Goal: Use online tool/utility: Utilize a website feature to perform a specific function

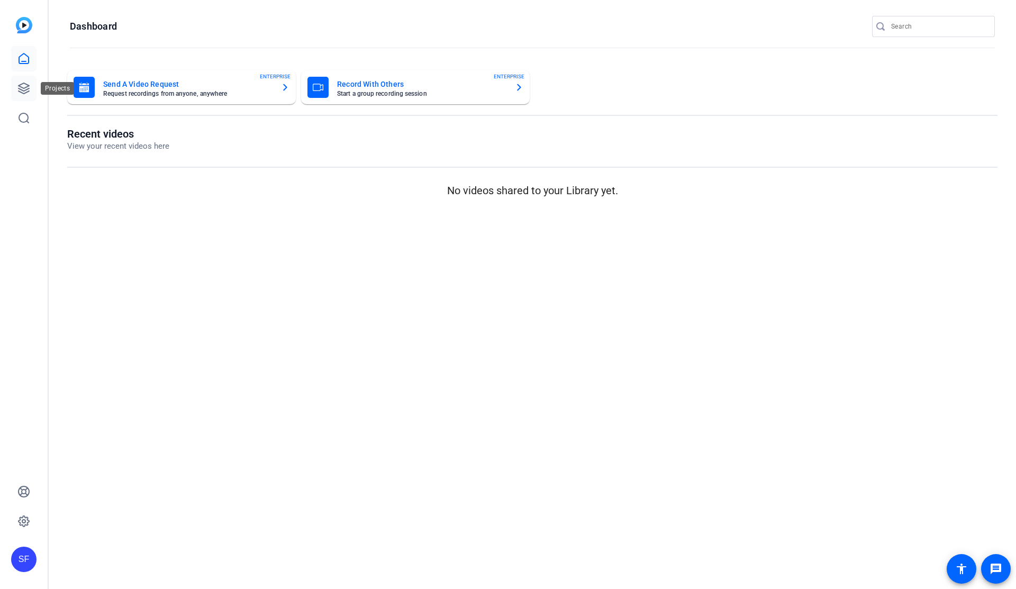
click at [23, 88] on icon at bounding box center [24, 88] width 11 height 11
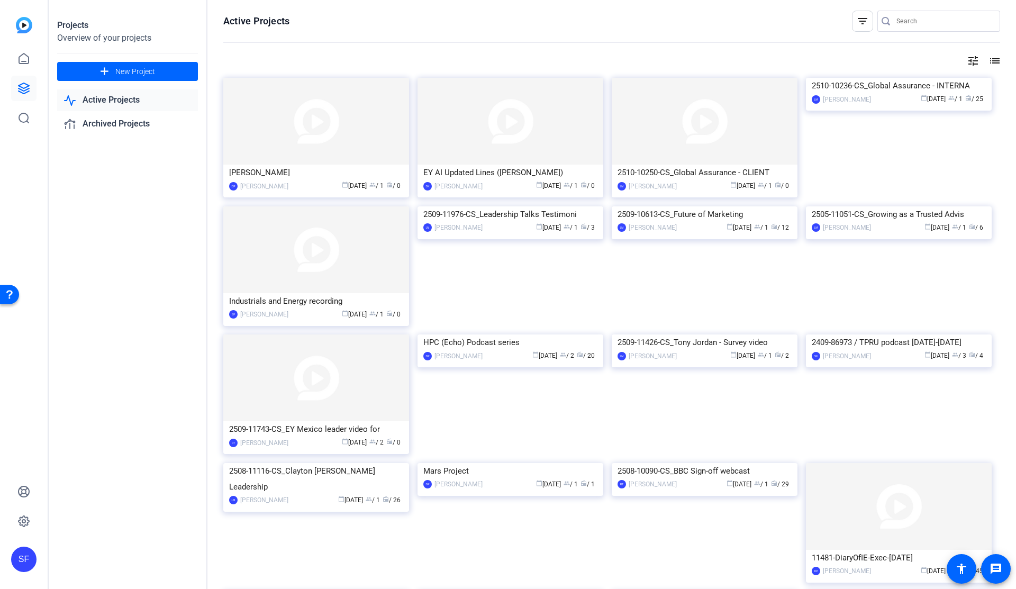
click at [666, 159] on img at bounding box center [705, 121] width 186 height 87
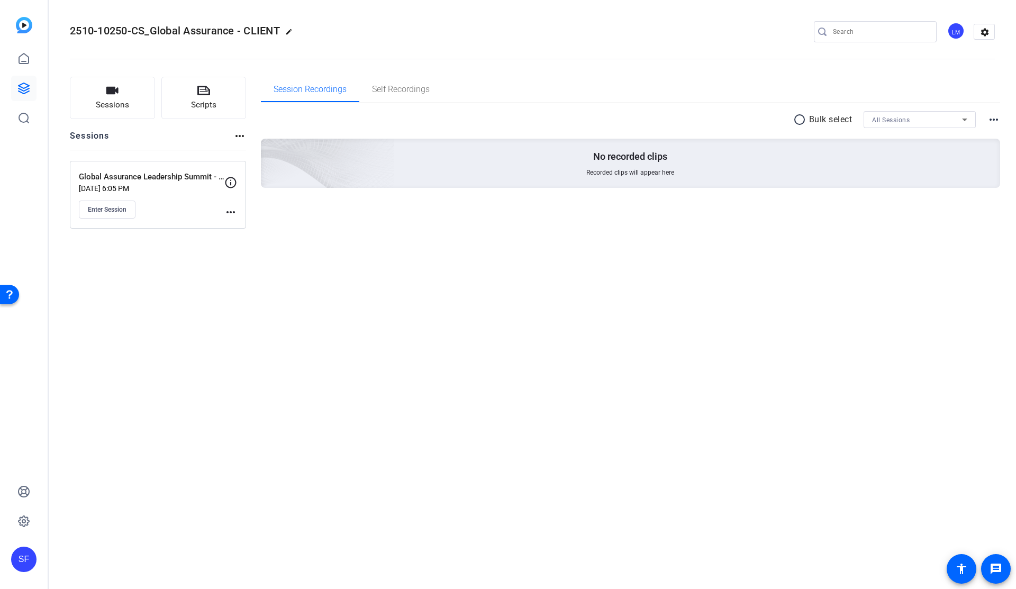
click at [232, 213] on mat-icon "more_horiz" at bounding box center [230, 212] width 13 height 13
click at [242, 223] on span "Edit Session" at bounding box center [257, 227] width 48 height 13
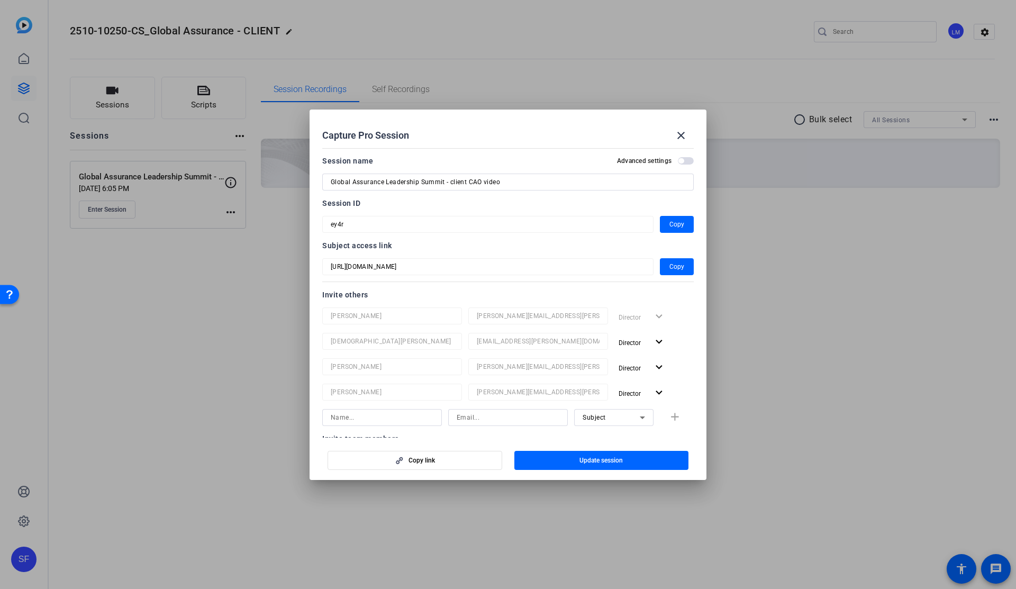
click at [681, 161] on span "button" at bounding box center [686, 160] width 16 height 7
click at [683, 134] on mat-icon "close" at bounding box center [681, 135] width 13 height 13
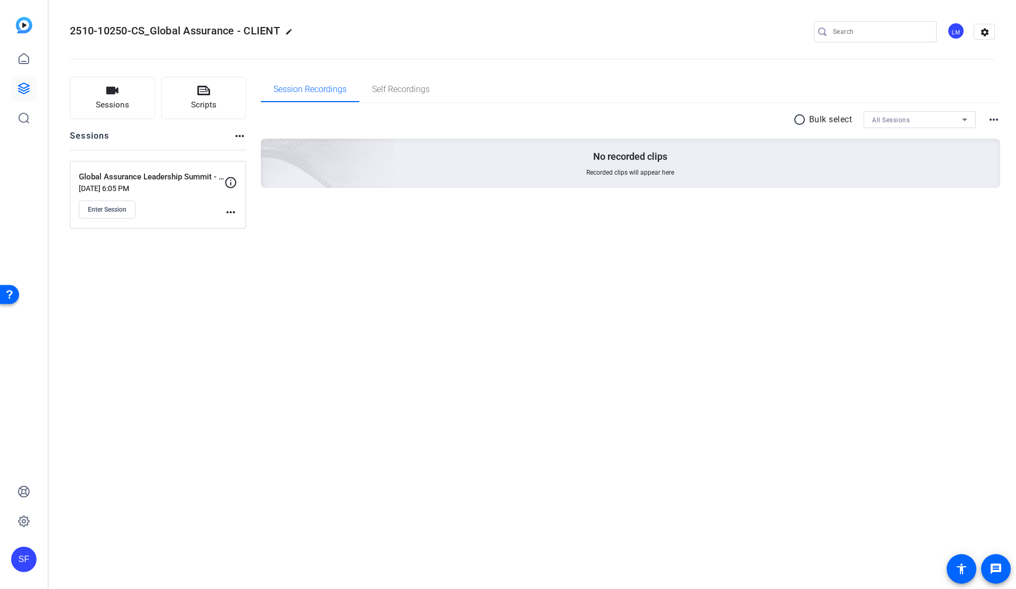
click at [993, 120] on mat-icon "more_horiz" at bounding box center [993, 119] width 13 height 13
click at [984, 30] on div at bounding box center [508, 294] width 1016 height 589
click at [988, 35] on mat-icon "settings" at bounding box center [984, 32] width 21 height 16
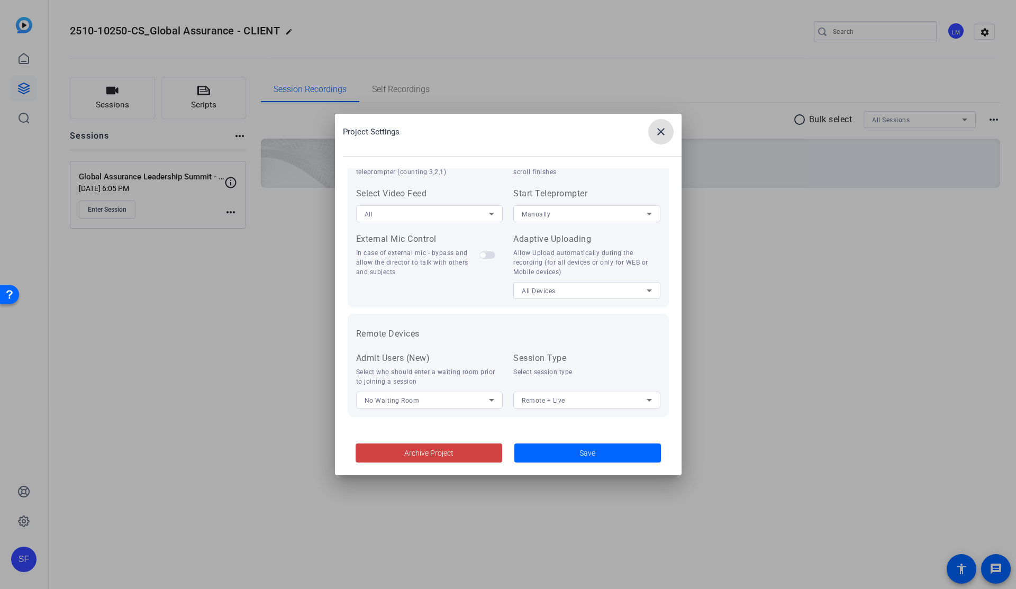
scroll to position [219, 0]
click at [662, 134] on mat-icon "close" at bounding box center [661, 131] width 13 height 13
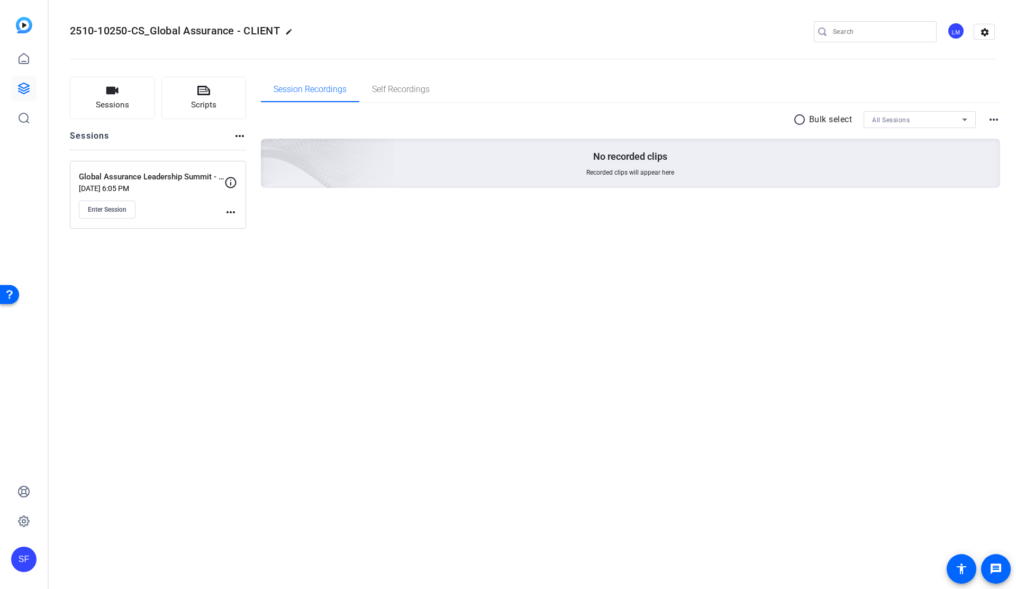
click at [229, 211] on mat-icon "more_horiz" at bounding box center [230, 212] width 13 height 13
click at [247, 226] on span "Edit Session" at bounding box center [257, 227] width 48 height 13
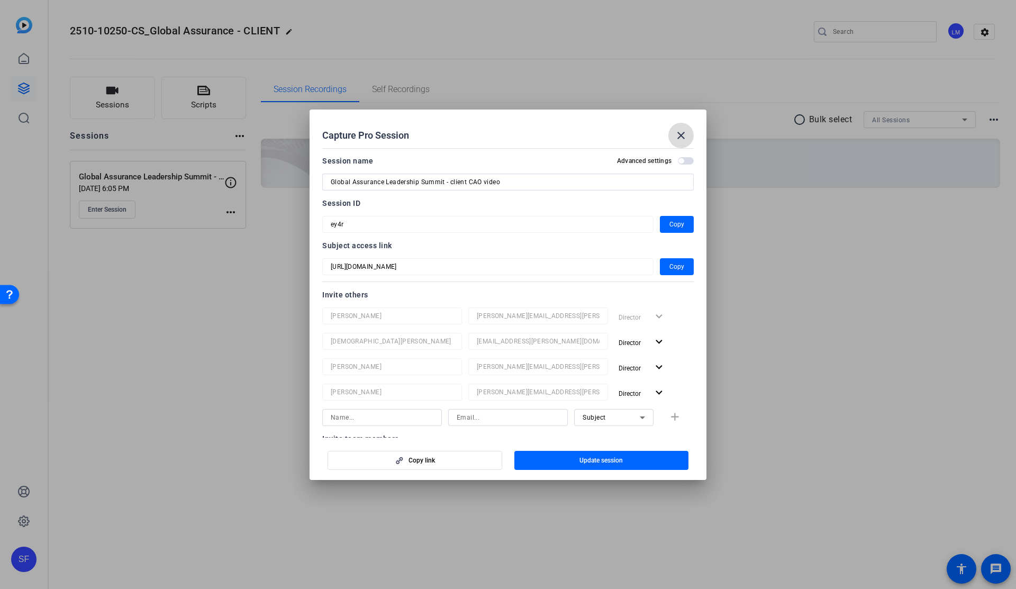
click at [682, 132] on mat-icon "close" at bounding box center [681, 135] width 13 height 13
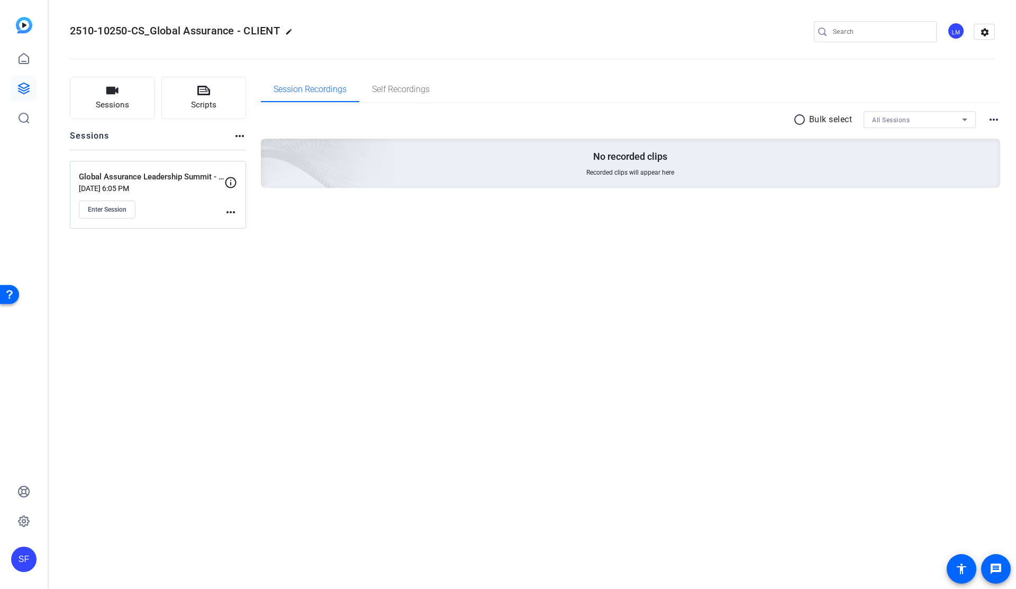
click at [312, 243] on div "2510-10250-CS_Global Assurance - CLIENT edit LM settings Sessions Scripts Sessi…" at bounding box center [532, 294] width 967 height 589
click at [118, 213] on span "Enter Session" at bounding box center [107, 209] width 39 height 8
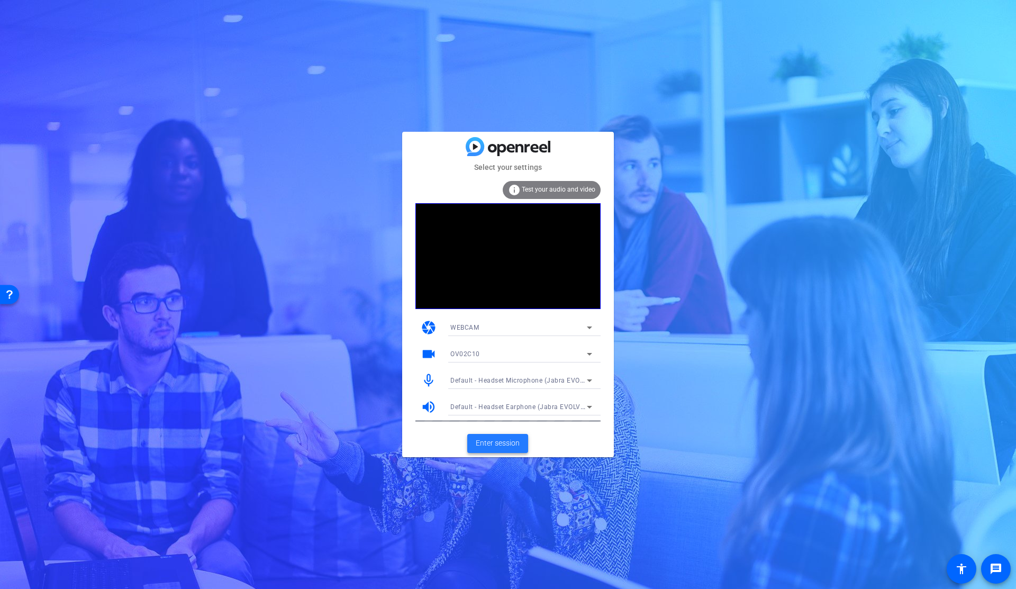
click at [491, 447] on span "Enter session" at bounding box center [498, 443] width 44 height 11
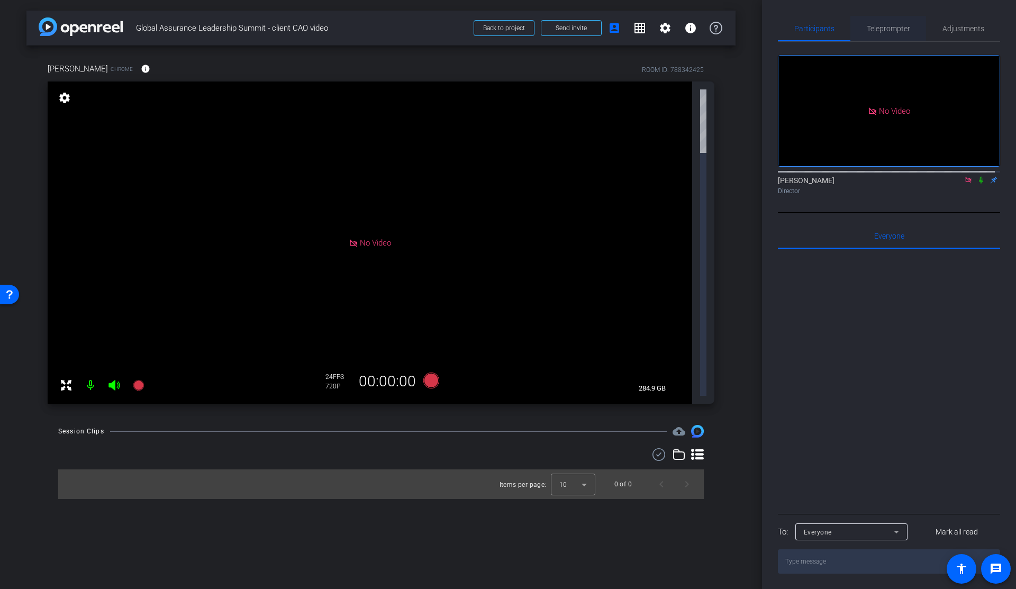
click at [896, 32] on span "Teleprompter" at bounding box center [888, 28] width 43 height 7
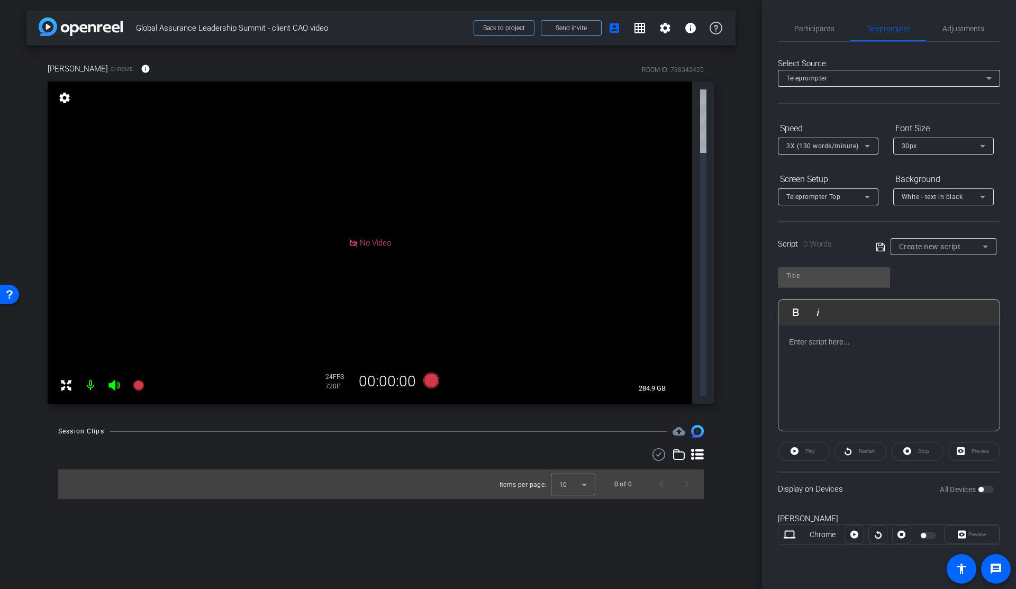
click at [917, 242] on span "Create new script" at bounding box center [930, 246] width 62 height 8
click at [912, 283] on span "script" at bounding box center [908, 284] width 18 height 13
type input "script"
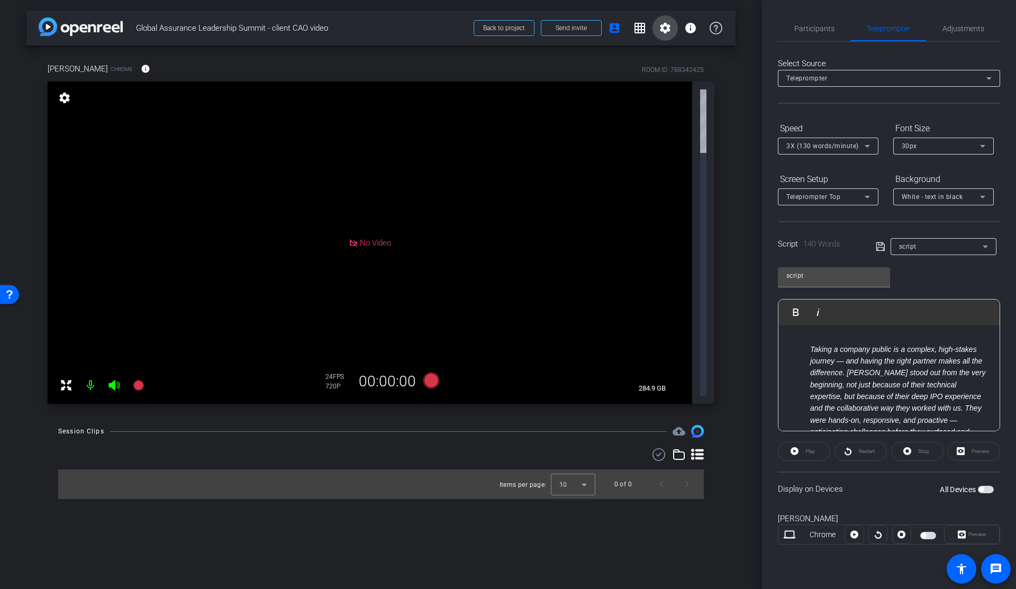
click at [666, 29] on mat-icon "settings" at bounding box center [665, 28] width 13 height 13
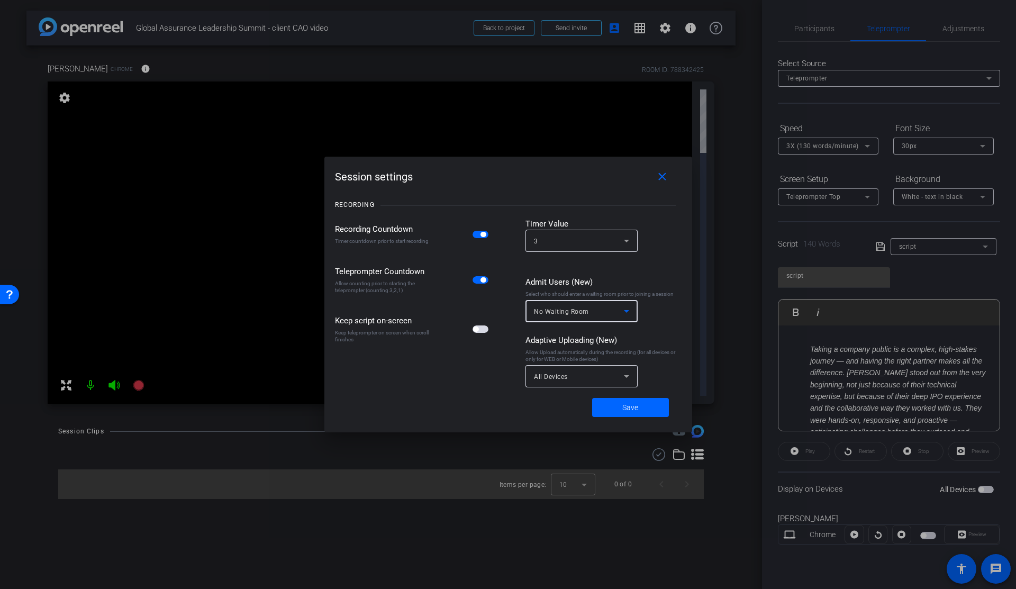
click at [610, 313] on div "No Waiting Room" at bounding box center [579, 311] width 90 height 13
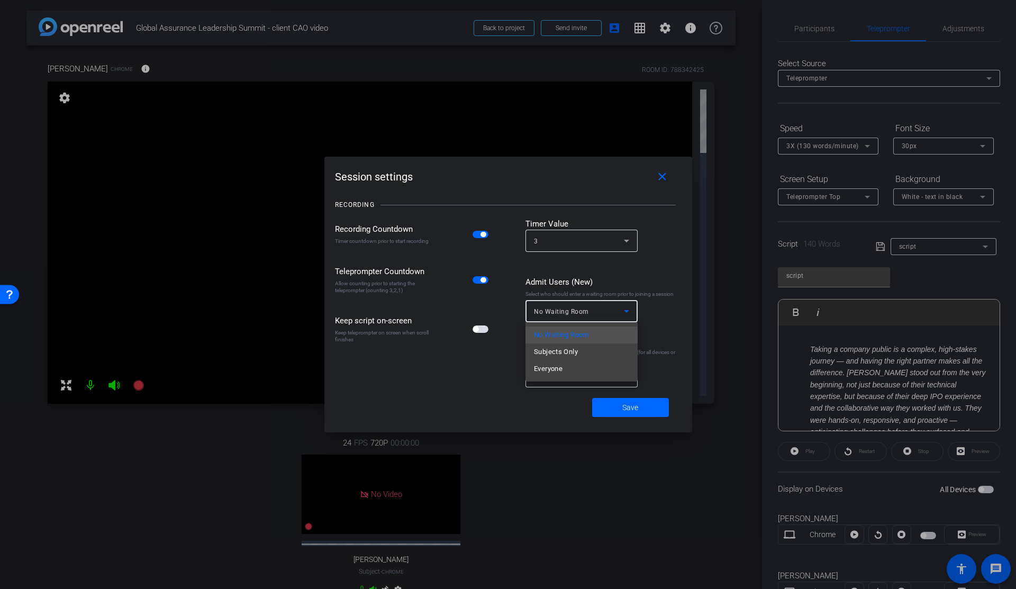
click at [439, 377] on div at bounding box center [508, 294] width 1016 height 589
click at [658, 174] on mat-icon "close" at bounding box center [662, 176] width 13 height 13
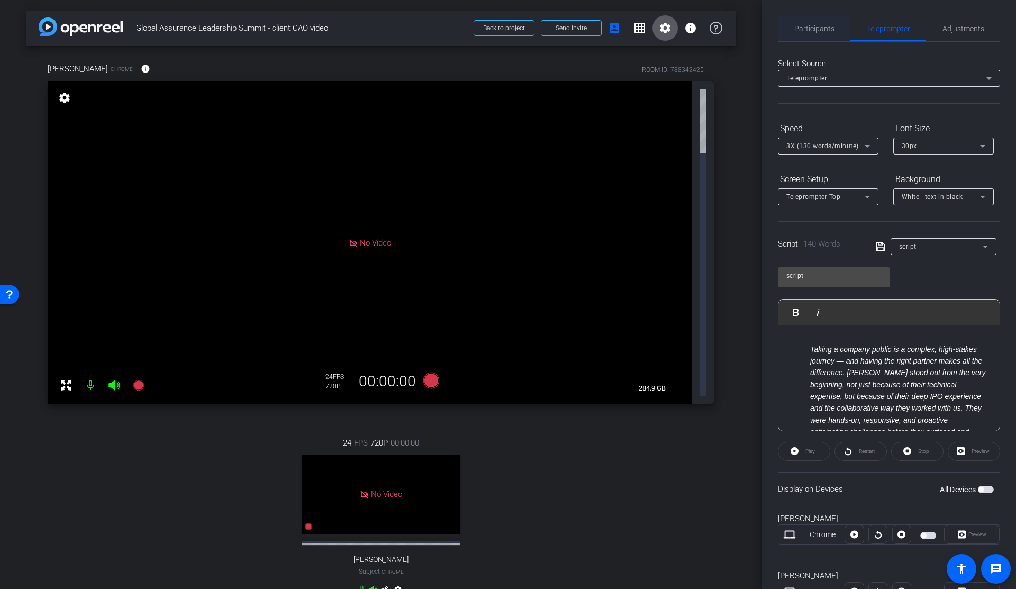
click at [809, 25] on span "Participants" at bounding box center [814, 28] width 40 height 7
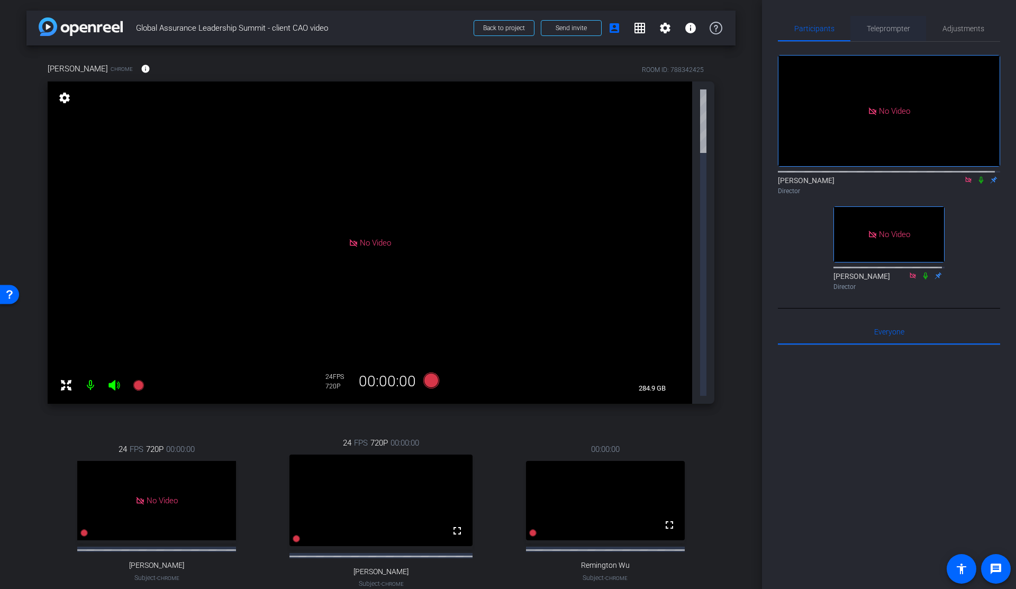
click at [891, 32] on span "Teleprompter" at bounding box center [888, 28] width 43 height 7
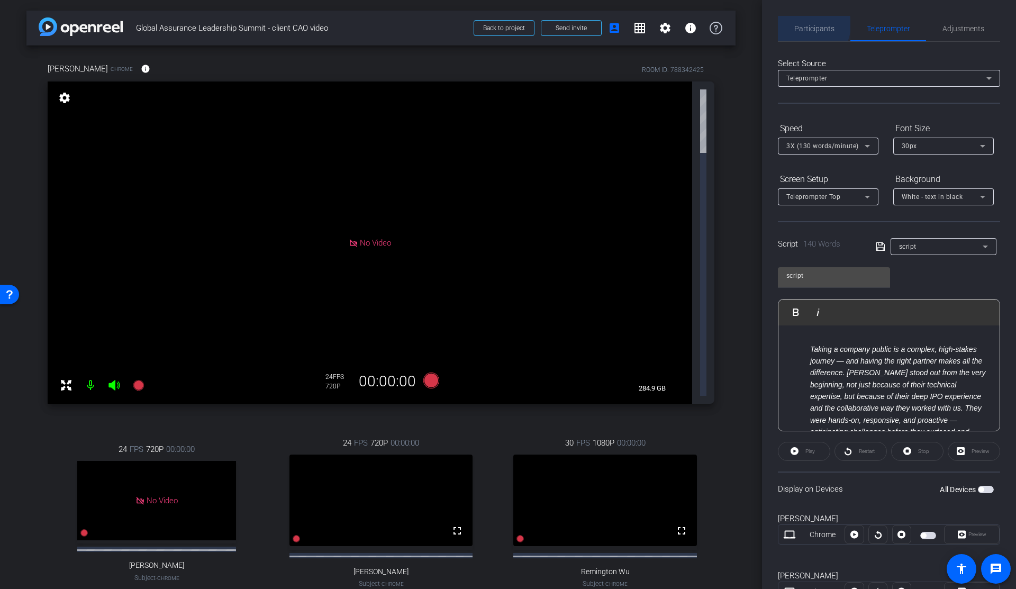
click at [806, 25] on span "Participants" at bounding box center [814, 28] width 40 height 7
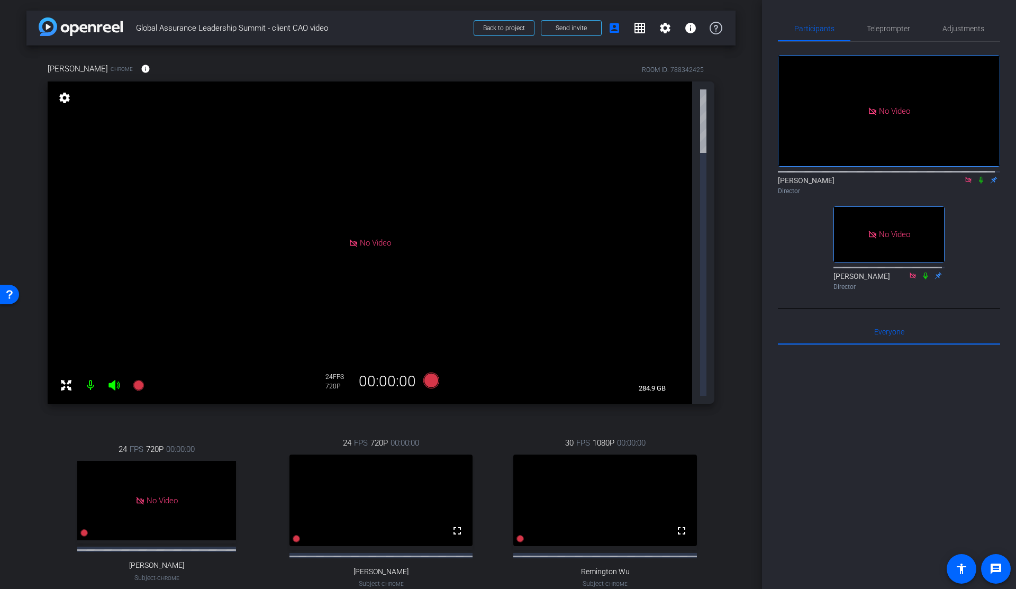
click at [979, 177] on icon at bounding box center [981, 180] width 4 height 7
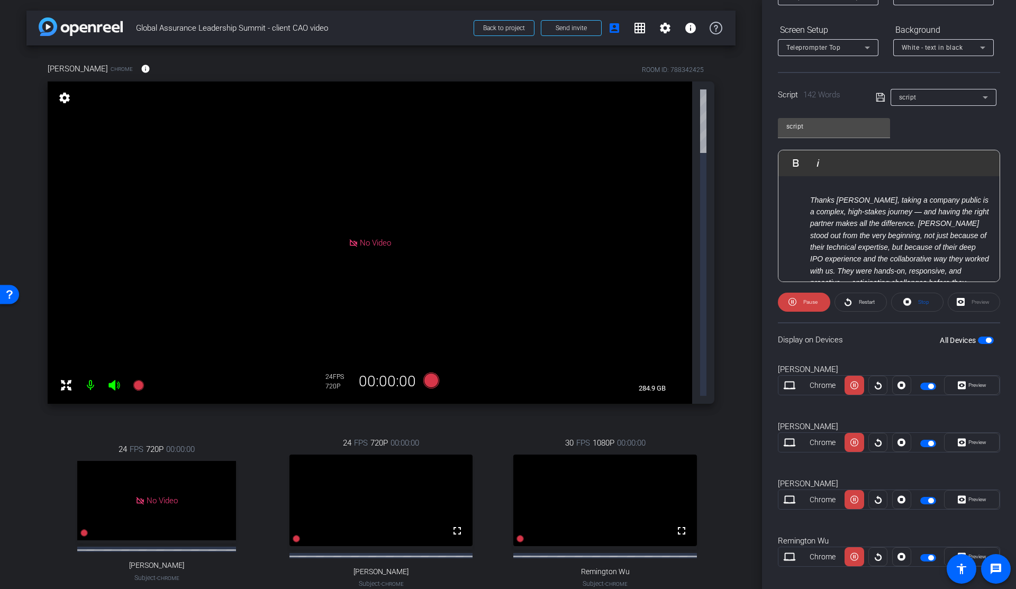
scroll to position [161, 0]
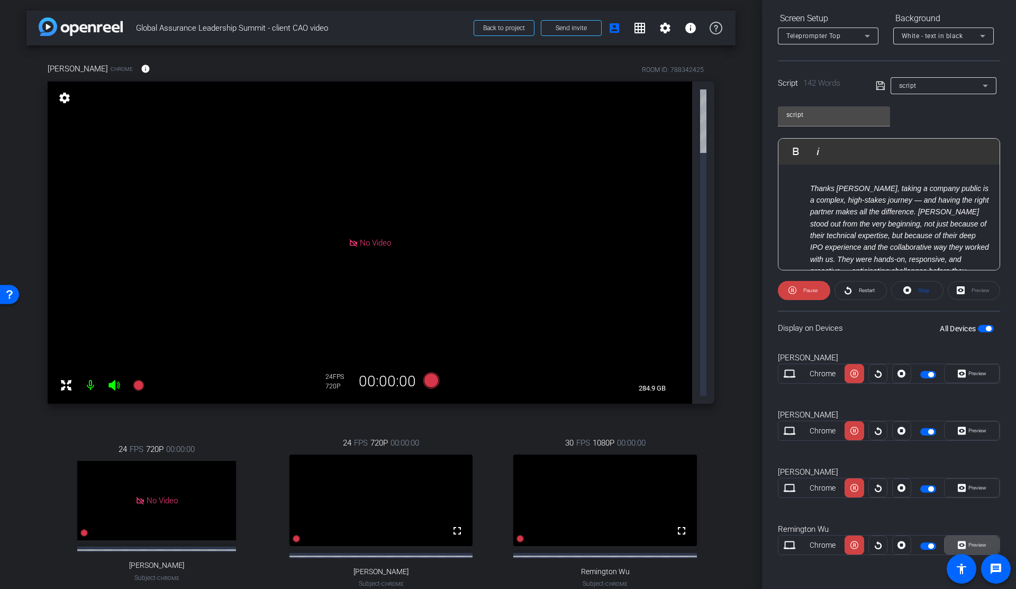
click at [967, 539] on span "Preview" at bounding box center [976, 545] width 21 height 15
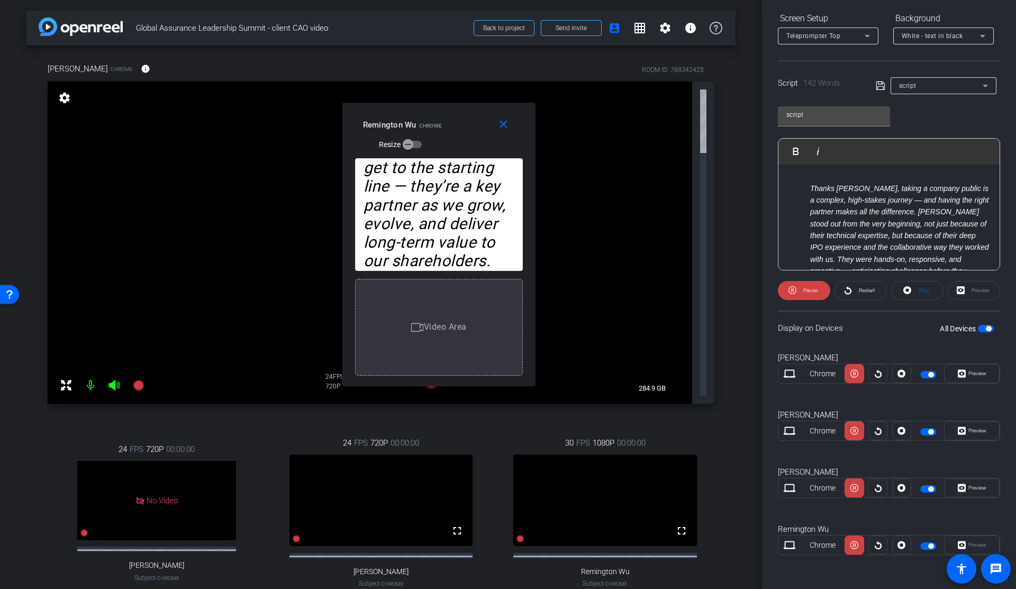
drag, startPoint x: 520, startPoint y: 173, endPoint x: 450, endPoint y: 122, distance: 85.6
click at [450, 122] on div "Remington Wu Chrome Resize" at bounding box center [443, 134] width 160 height 38
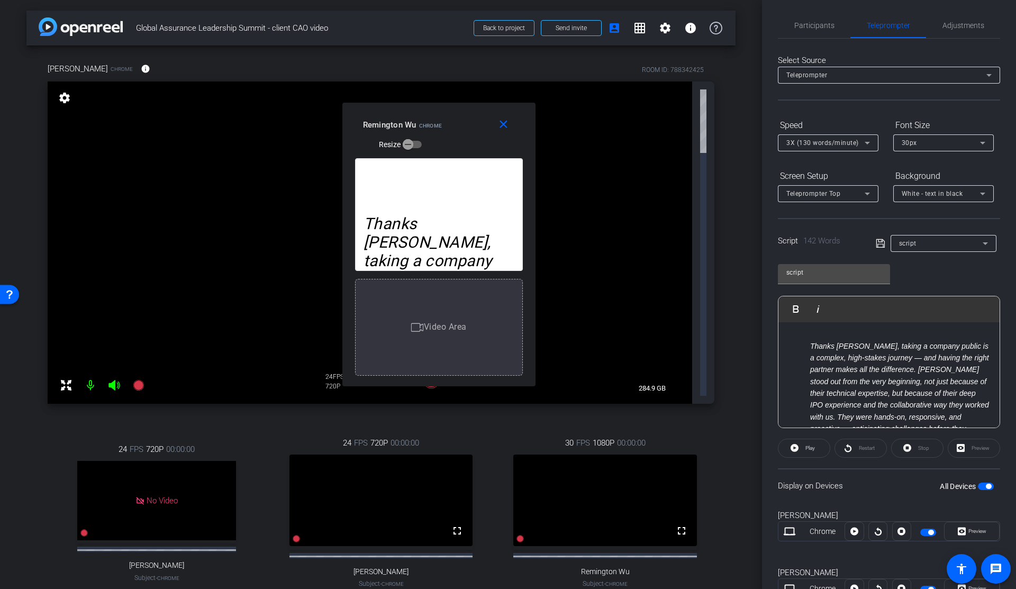
scroll to position [0, 0]
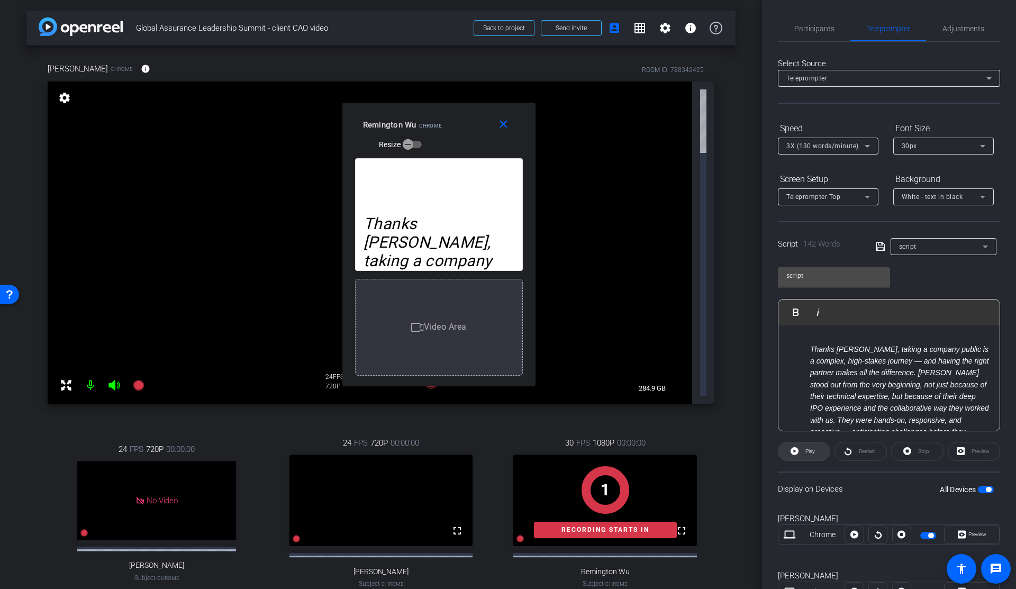
click at [806, 451] on span "Play" at bounding box center [810, 451] width 10 height 6
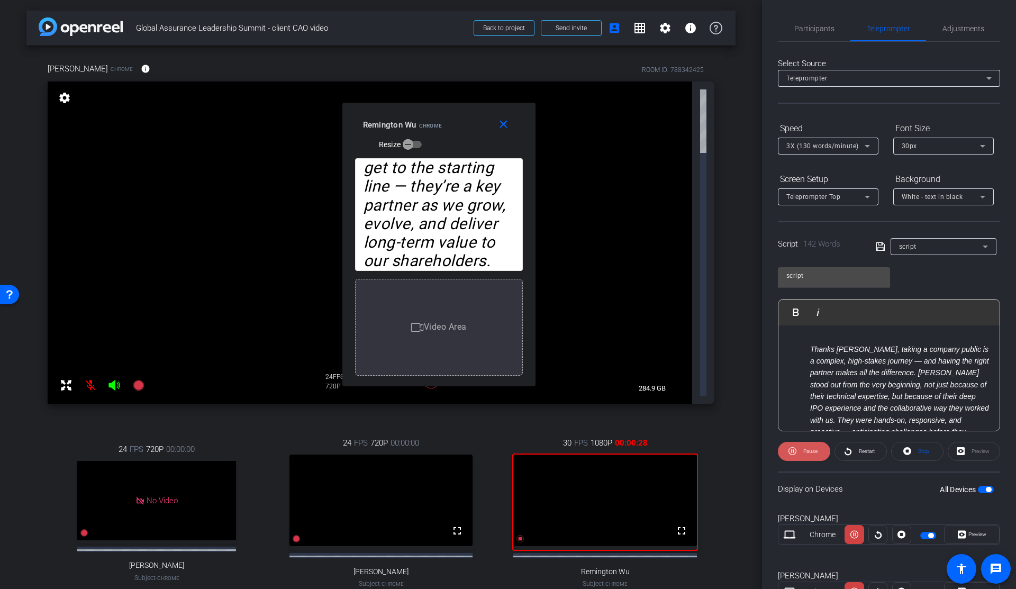
click at [806, 451] on span "Pause" at bounding box center [810, 451] width 14 height 6
click at [805, 37] on span "Participants" at bounding box center [814, 28] width 40 height 25
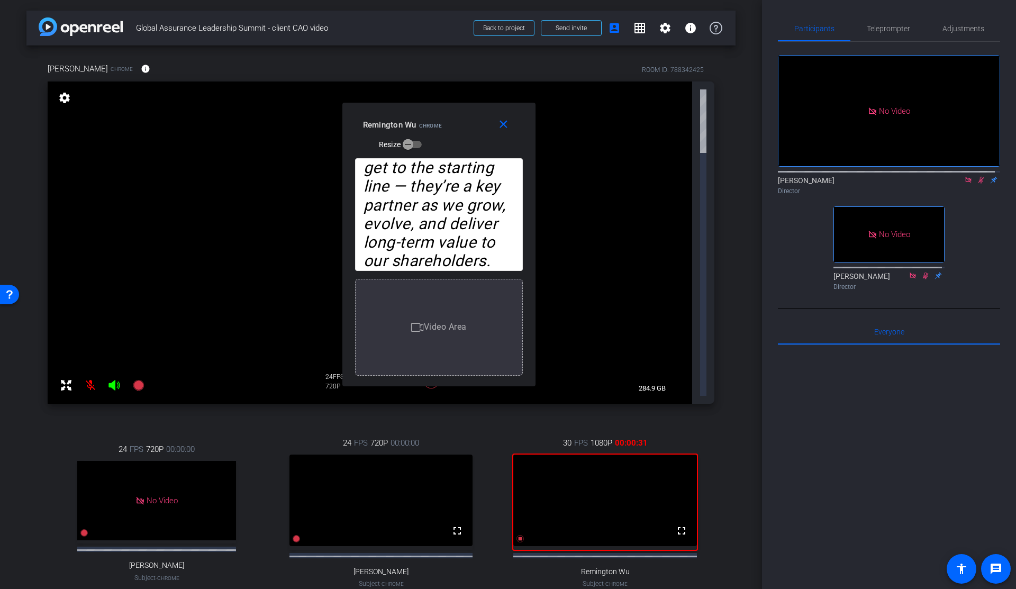
click at [978, 177] on icon at bounding box center [981, 180] width 6 height 7
click at [888, 33] on span "Teleprompter" at bounding box center [888, 28] width 43 height 25
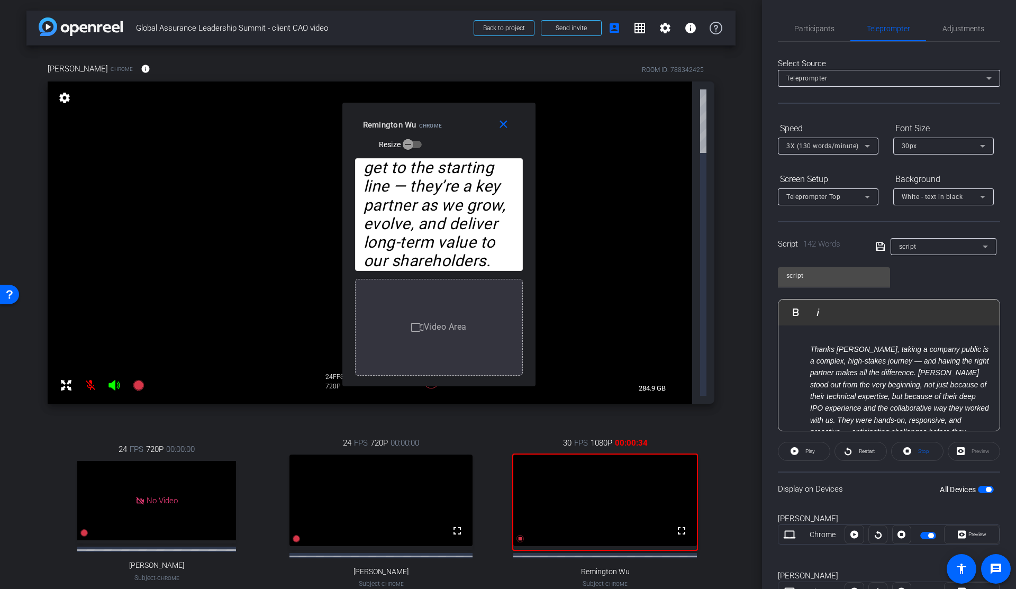
click at [837, 146] on span "3X (130 words/minute)" at bounding box center [822, 145] width 72 height 7
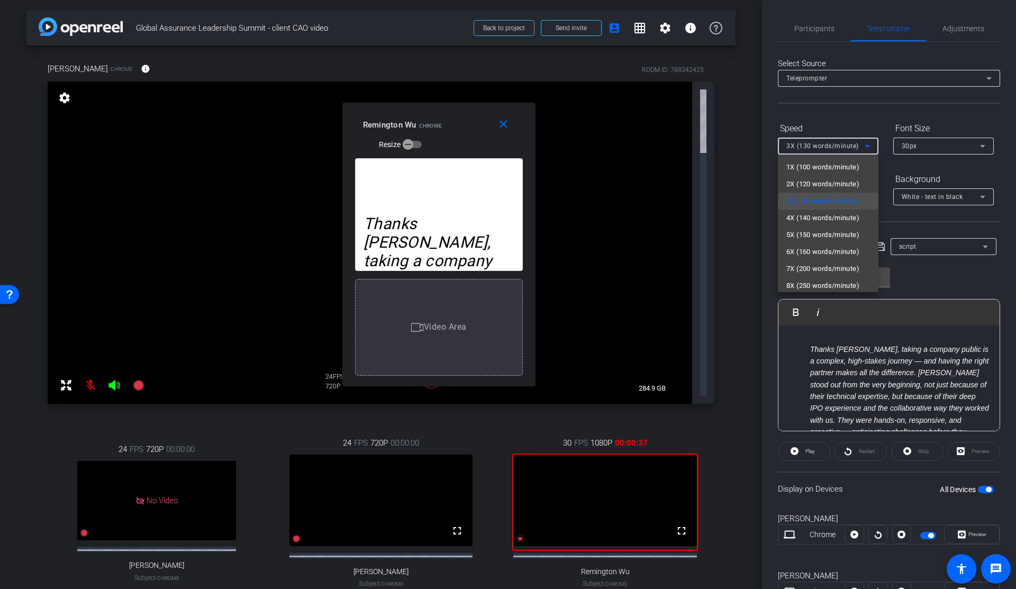
click at [868, 106] on div at bounding box center [508, 294] width 1016 height 589
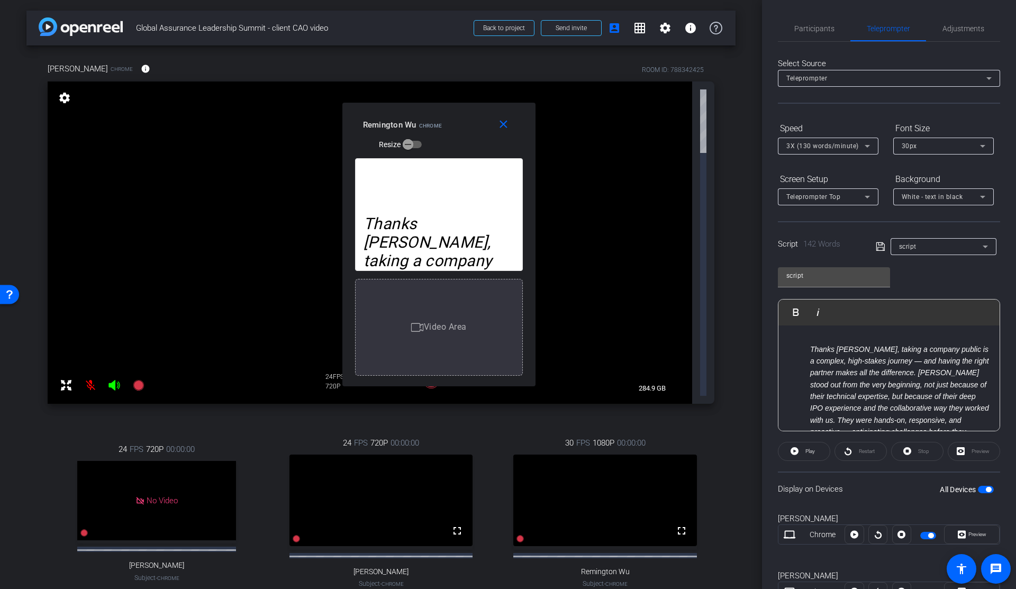
click at [824, 147] on span "3X (130 words/minute)" at bounding box center [822, 145] width 72 height 7
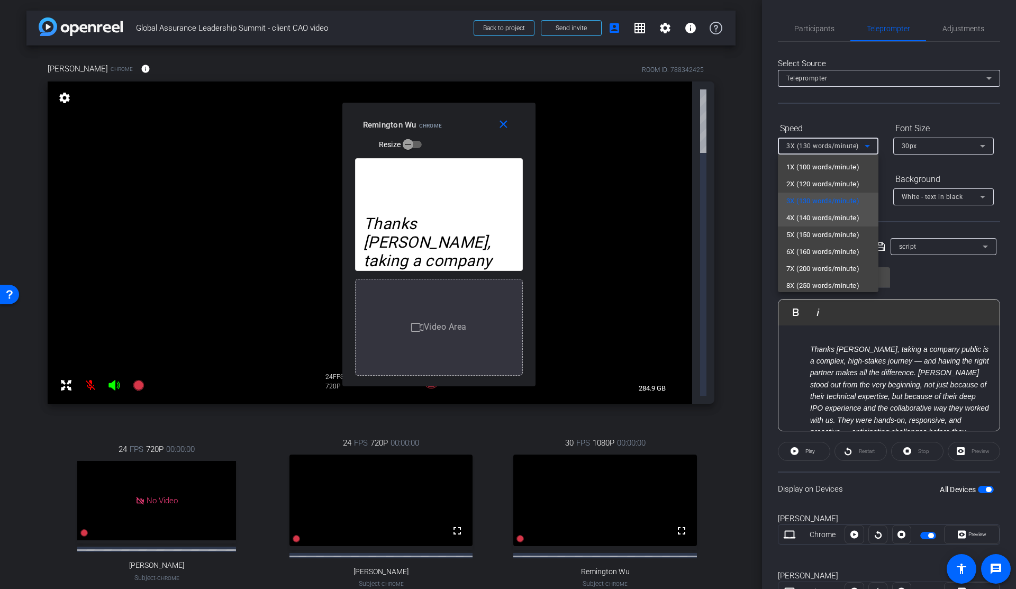
click at [799, 216] on span "4X (140 words/minute)" at bounding box center [822, 218] width 73 height 13
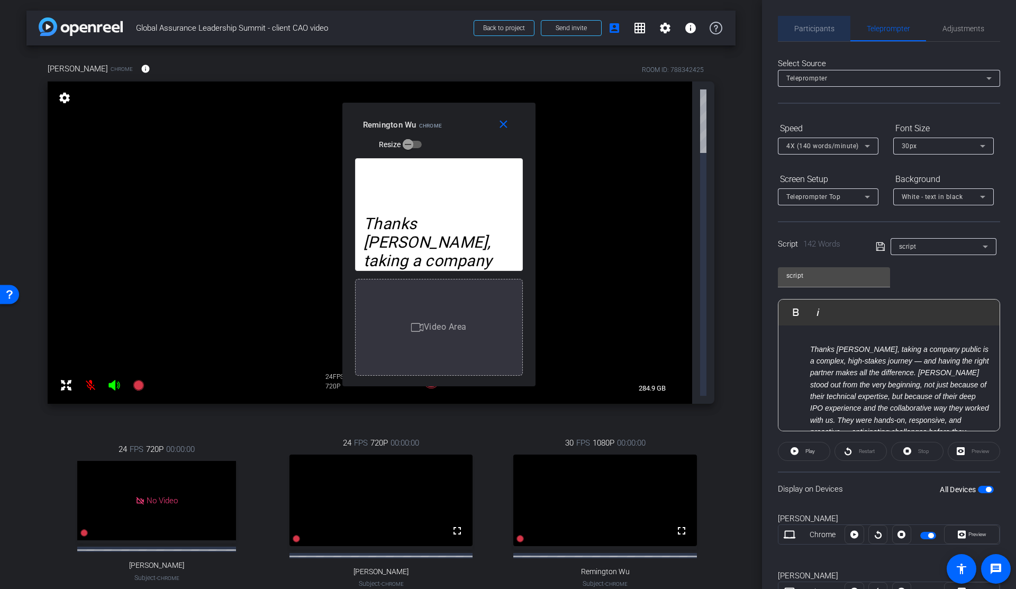
click at [822, 29] on span "Participants" at bounding box center [814, 28] width 40 height 7
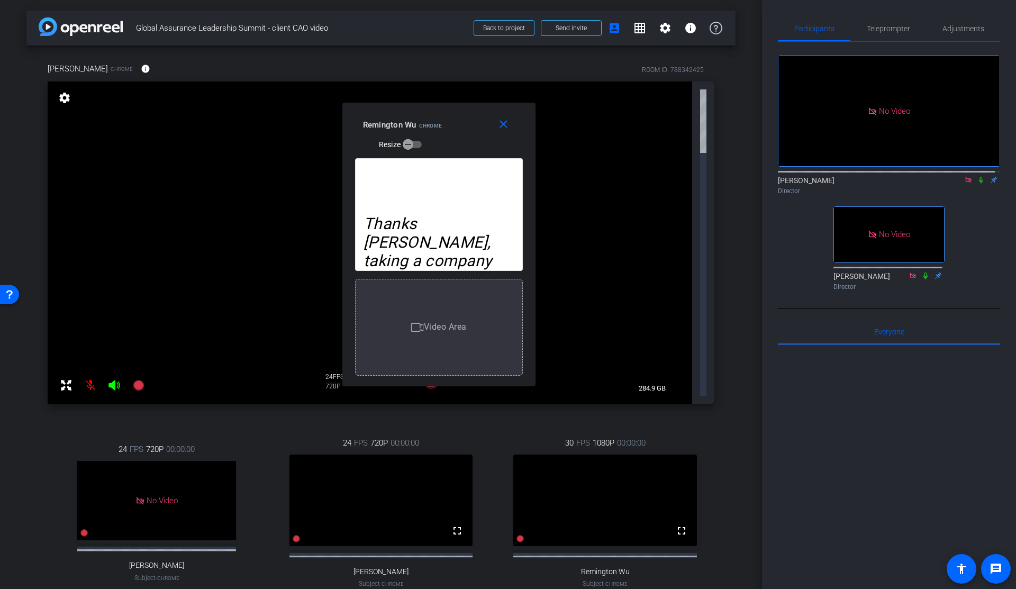
click at [977, 176] on icon at bounding box center [981, 179] width 8 height 7
click at [894, 28] on span "Teleprompter" at bounding box center [888, 28] width 43 height 7
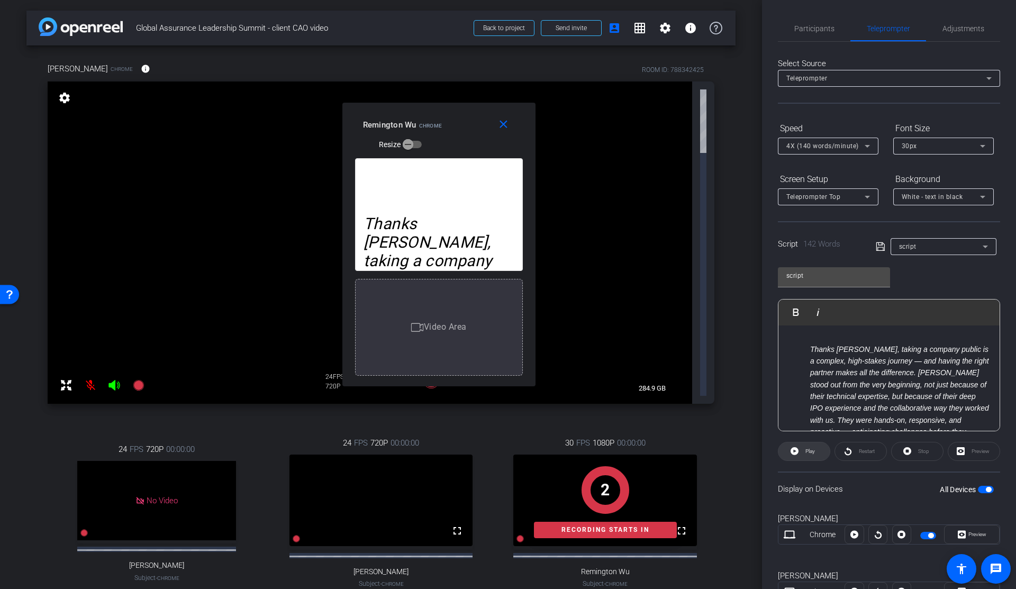
click at [813, 450] on span "Play" at bounding box center [810, 451] width 10 height 6
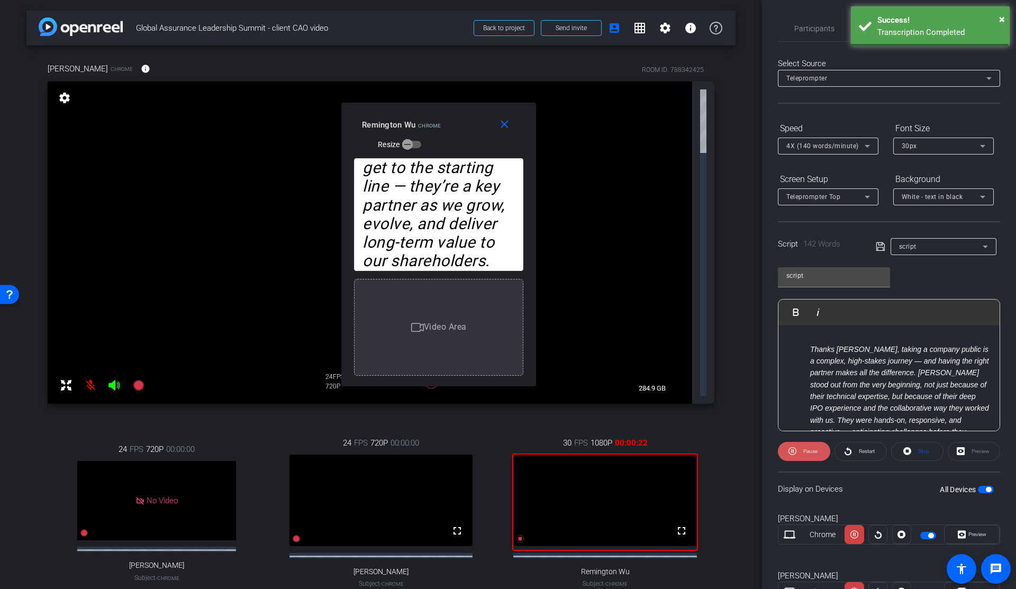
click at [813, 450] on span "Pause" at bounding box center [810, 451] width 14 height 6
click at [791, 26] on div "Participants" at bounding box center [814, 28] width 72 height 25
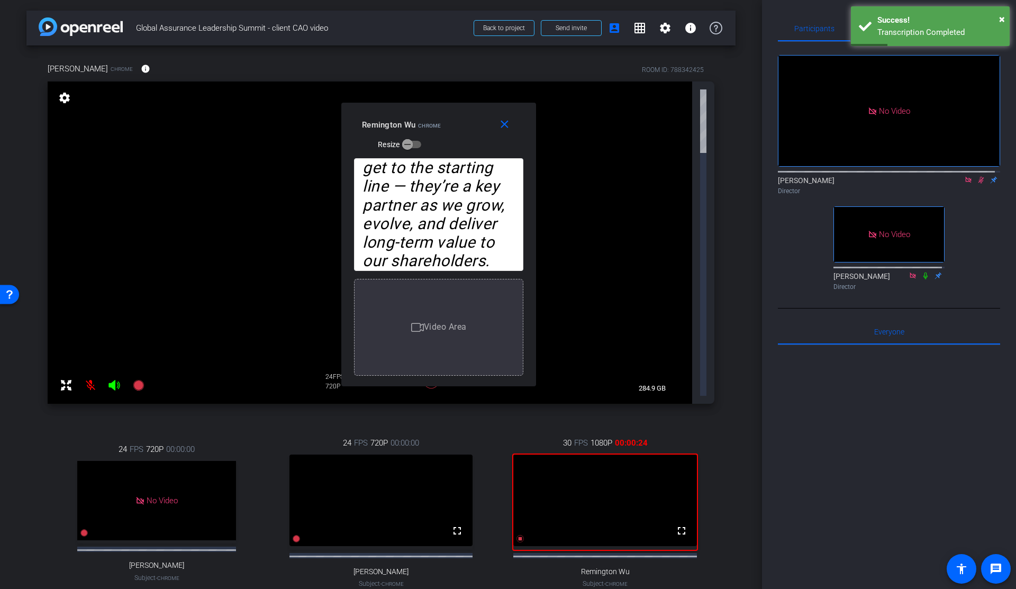
click at [977, 175] on mat-icon at bounding box center [981, 180] width 13 height 10
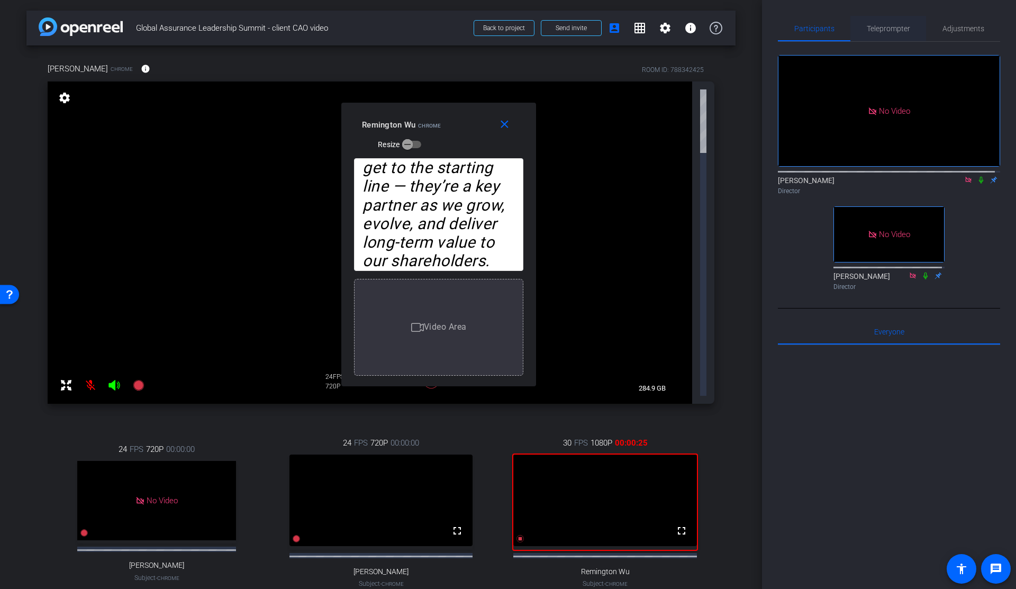
click at [888, 28] on span "Teleprompter" at bounding box center [888, 28] width 43 height 7
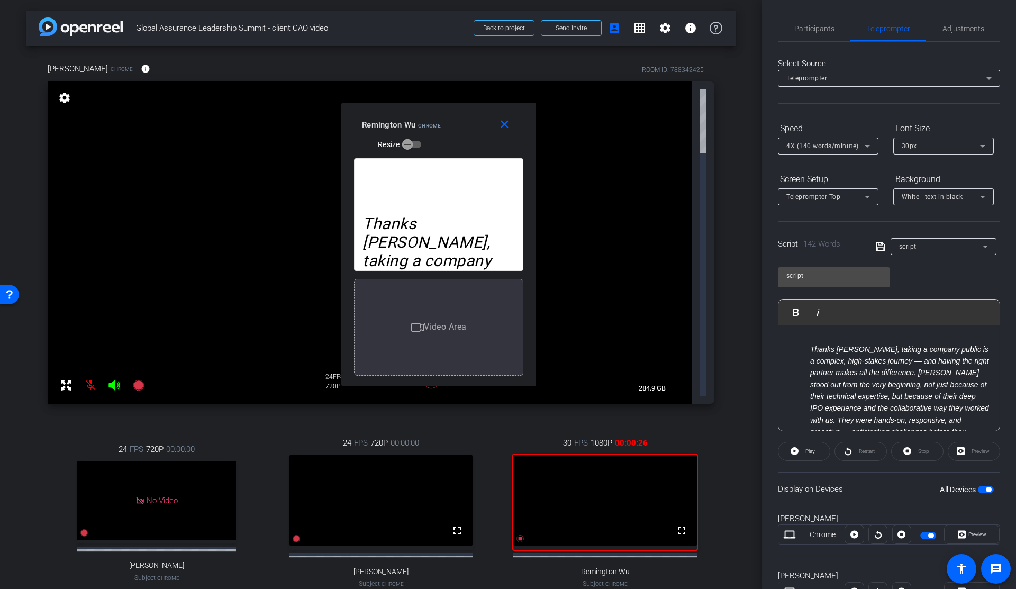
click at [834, 150] on div "4X (140 words/minute)" at bounding box center [825, 145] width 78 height 13
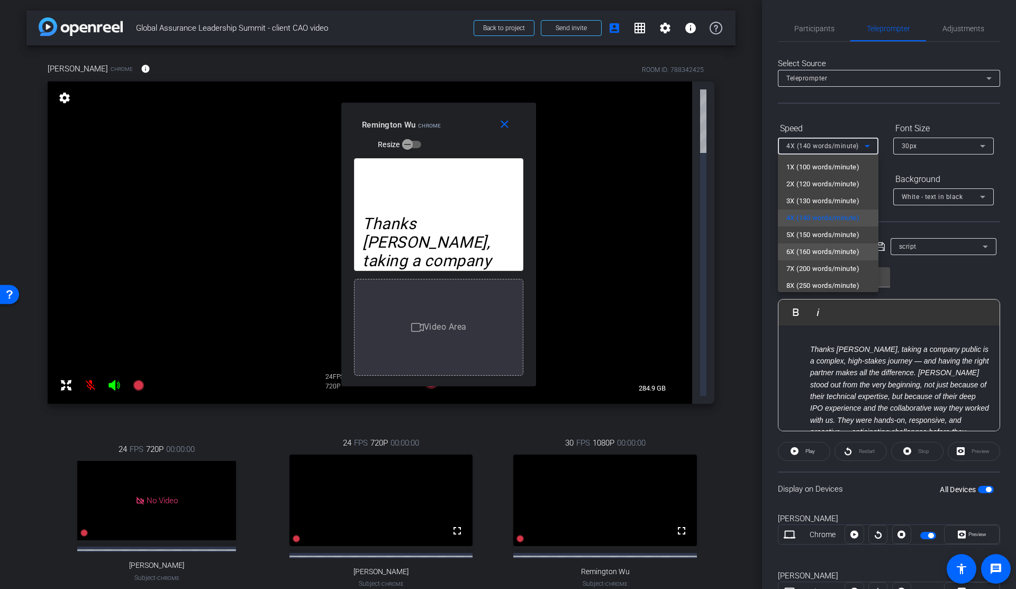
click at [804, 253] on span "6X (160 words/minute)" at bounding box center [822, 252] width 73 height 13
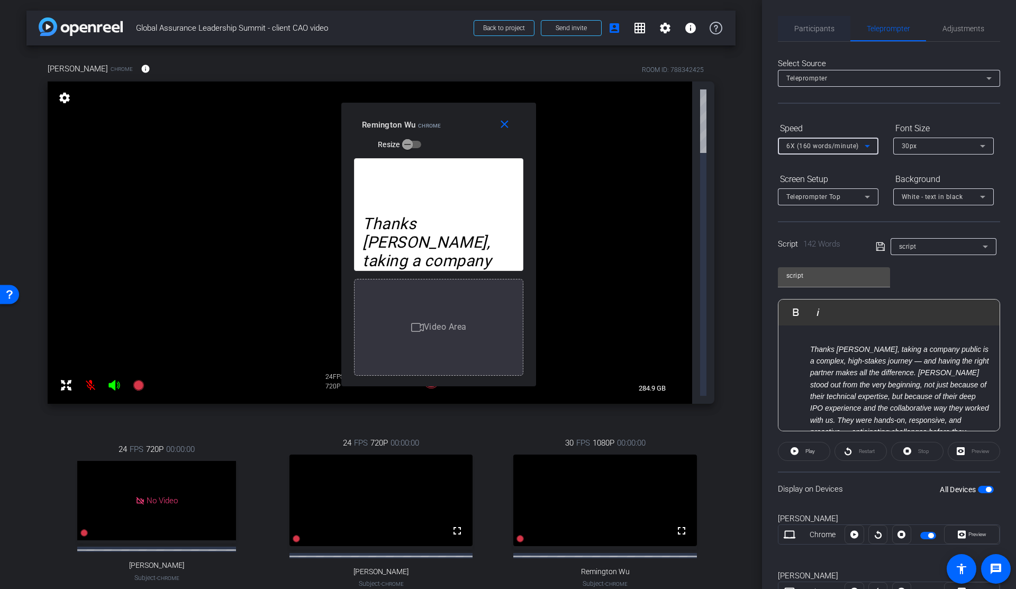
click at [815, 32] on span "Participants" at bounding box center [814, 28] width 40 height 7
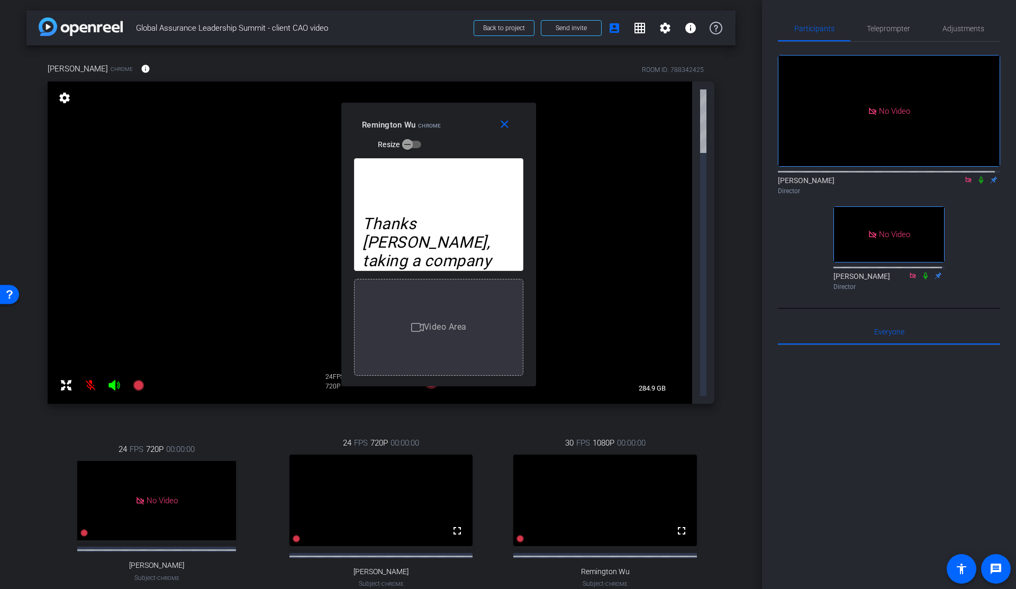
click at [977, 176] on icon at bounding box center [981, 179] width 8 height 7
click at [893, 29] on span "Teleprompter" at bounding box center [888, 28] width 43 height 7
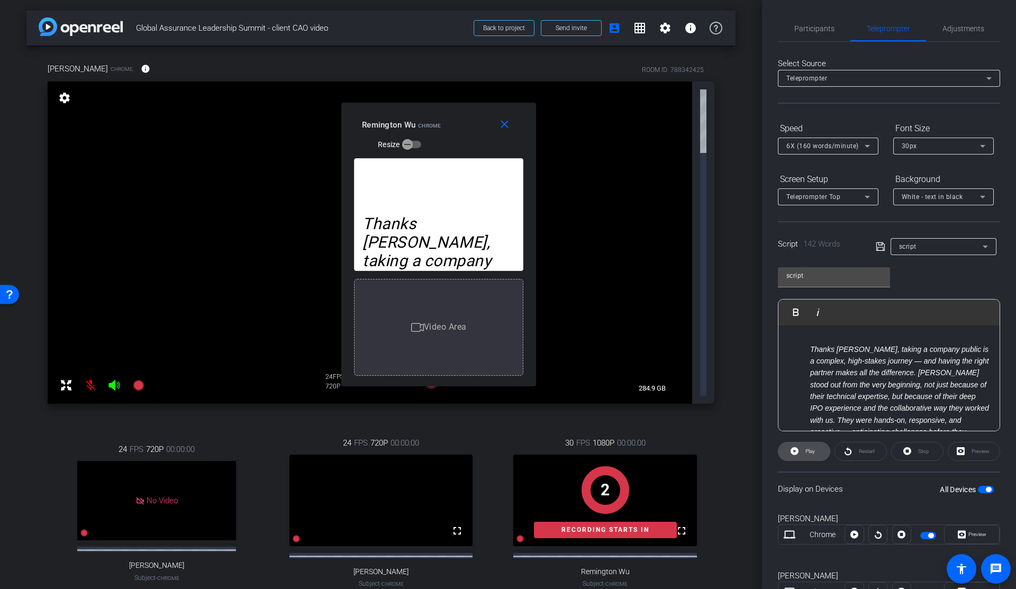
click at [794, 445] on icon at bounding box center [795, 450] width 8 height 13
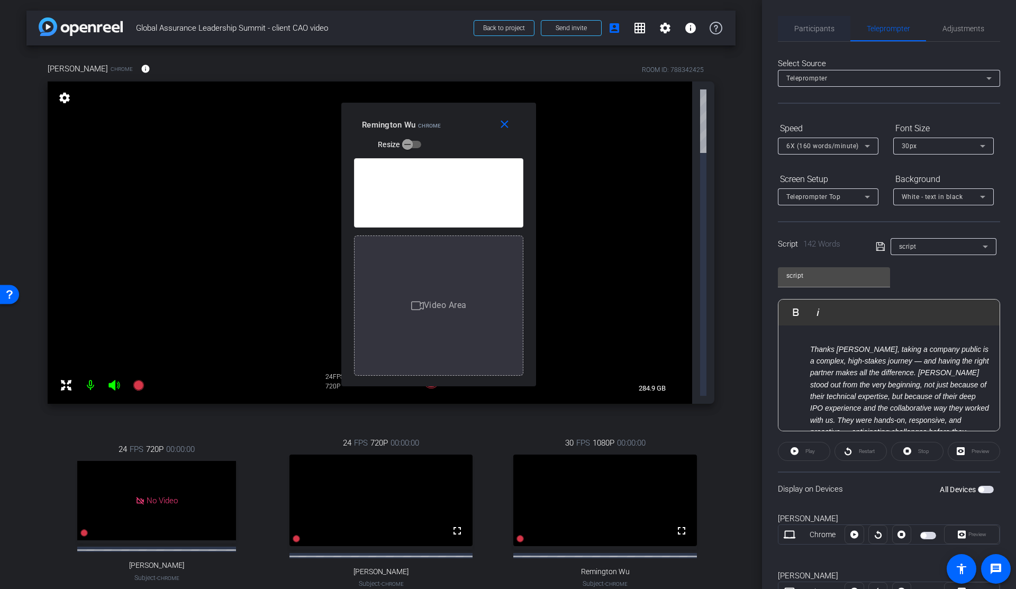
click at [806, 26] on span "Participants" at bounding box center [814, 28] width 40 height 7
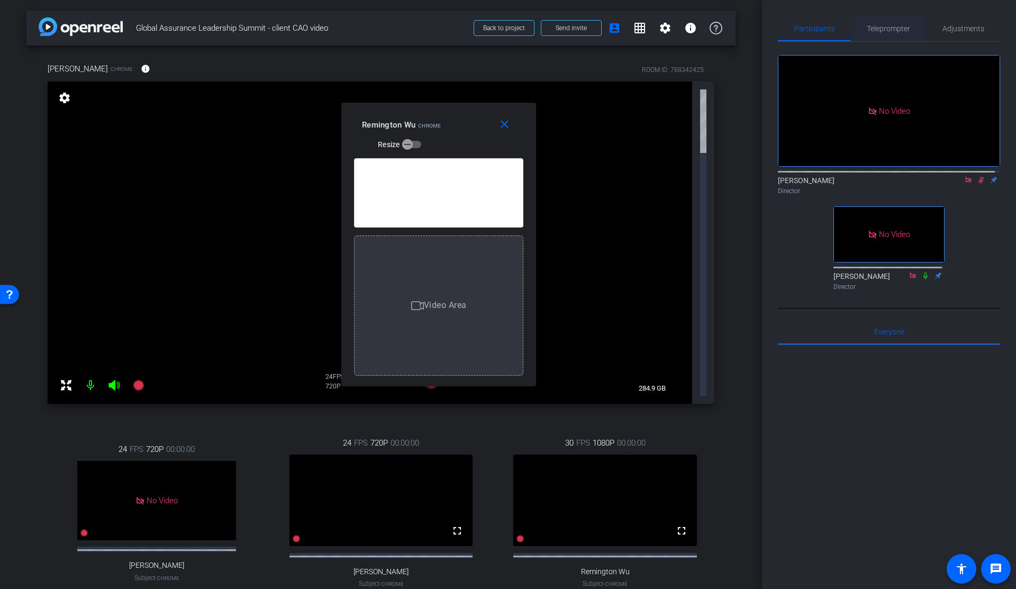
click at [888, 26] on span "Teleprompter" at bounding box center [888, 28] width 43 height 7
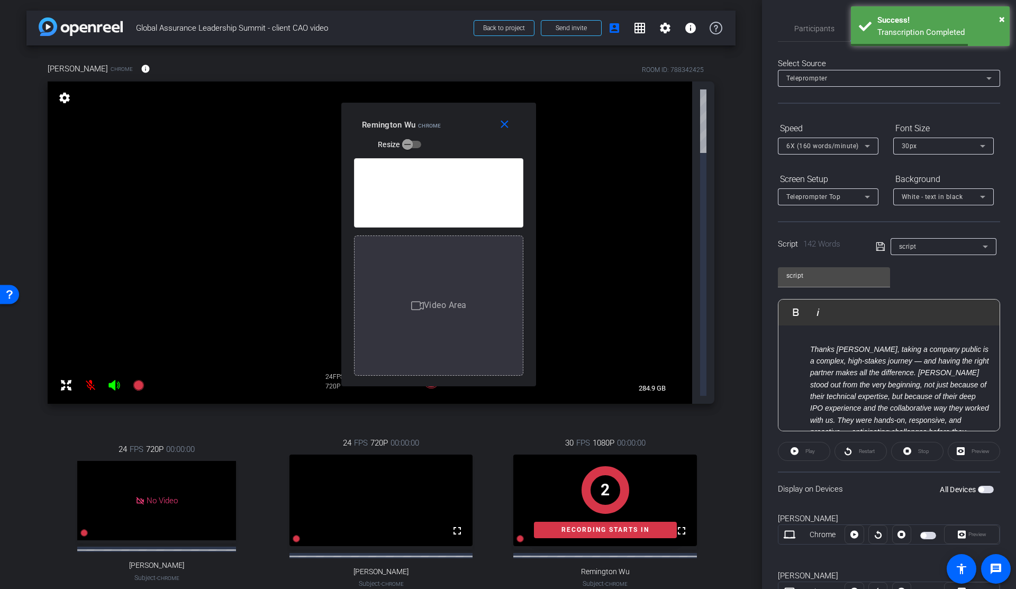
click at [984, 490] on span "button" at bounding box center [986, 489] width 16 height 7
click at [813, 447] on span "Play" at bounding box center [809, 451] width 12 height 15
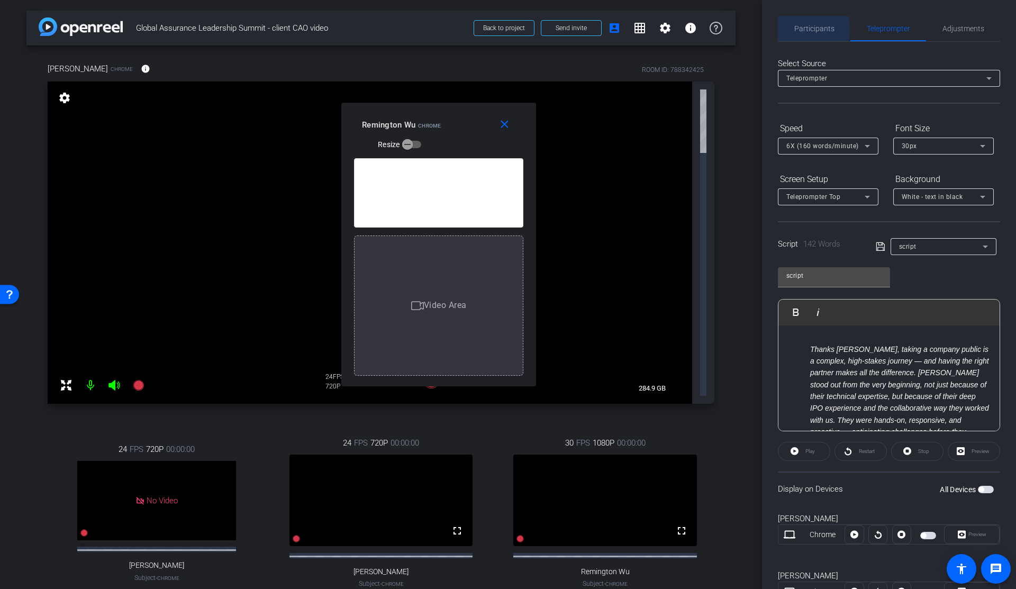
click at [797, 30] on span "Participants" at bounding box center [814, 28] width 40 height 7
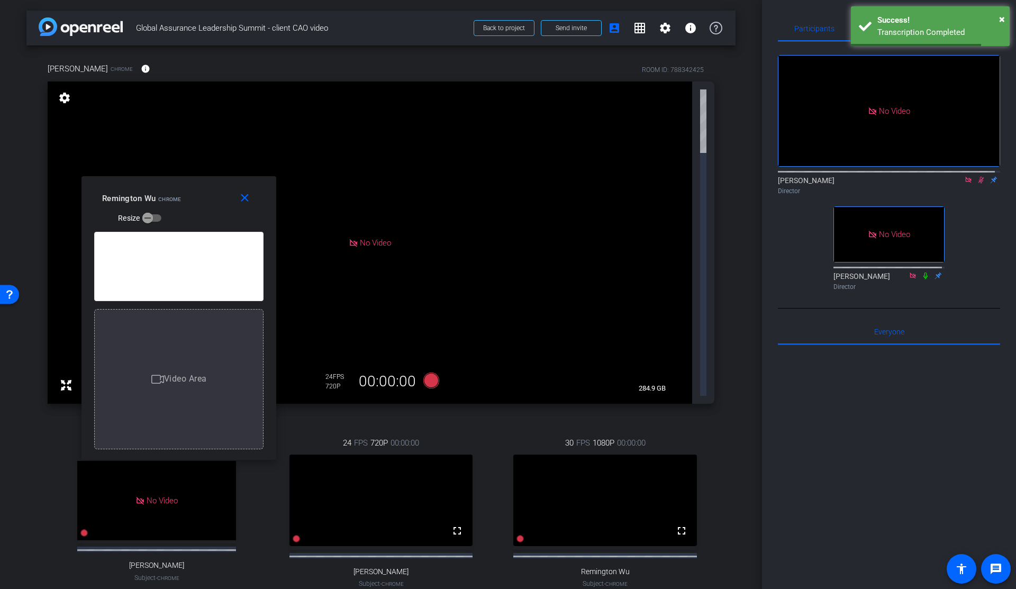
drag, startPoint x: 433, startPoint y: 115, endPoint x: 173, endPoint y: 189, distance: 270.0
click at [173, 189] on div "Remington Wu Chrome Resize" at bounding box center [182, 208] width 161 height 38
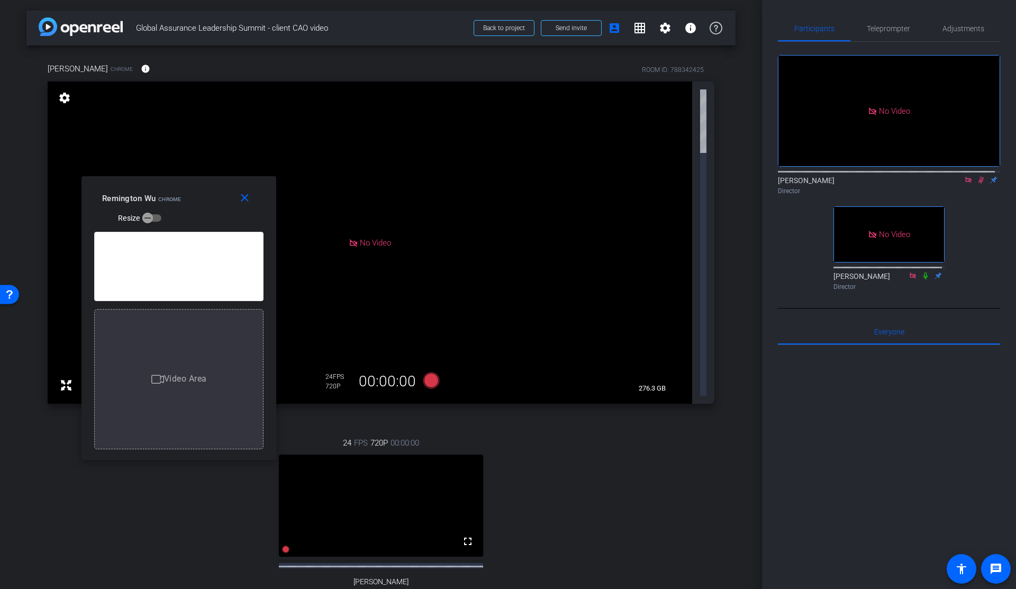
click at [977, 176] on icon at bounding box center [981, 179] width 8 height 7
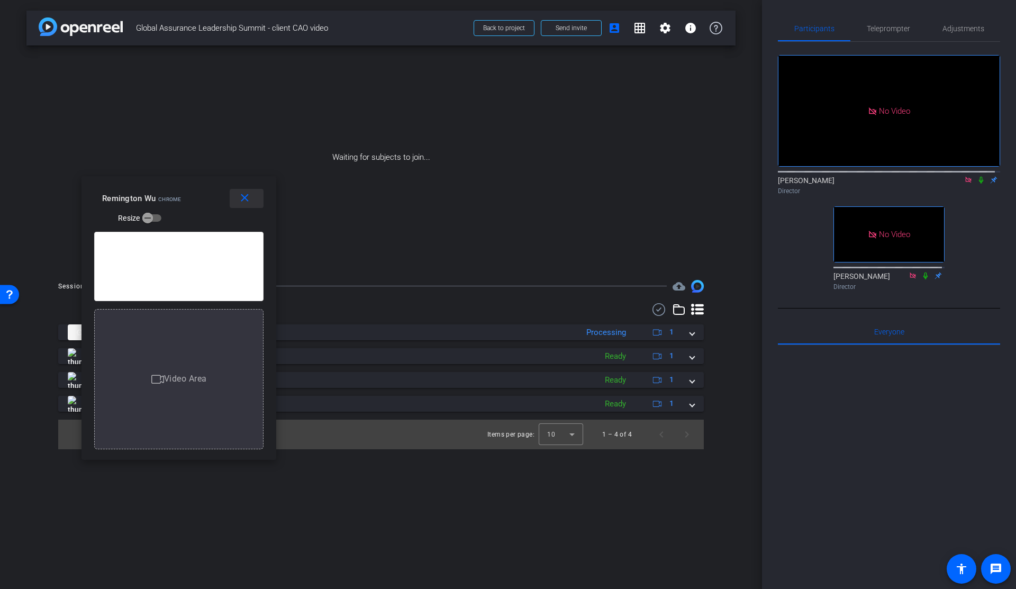
click at [247, 203] on mat-icon "close" at bounding box center [244, 198] width 13 height 13
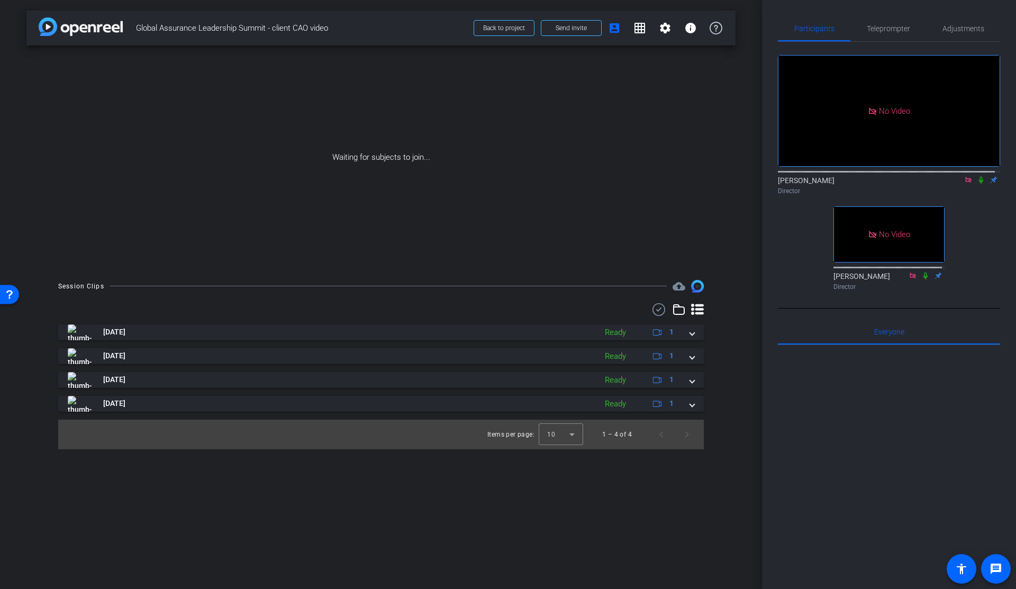
click at [951, 400] on div at bounding box center [889, 476] width 222 height 262
click at [664, 130] on div "Waiting for subjects to join..." at bounding box center [380, 158] width 709 height 224
